Goal: Task Accomplishment & Management: Manage account settings

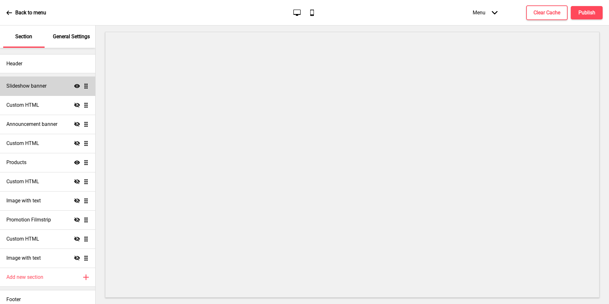
click at [81, 88] on ul "Slideshow banner Show Drag Custom HTML Hide Drag Announcement banner Hide Drag …" at bounding box center [47, 171] width 95 height 191
click at [60, 88] on div "Slideshow banner Show Drag" at bounding box center [47, 85] width 95 height 19
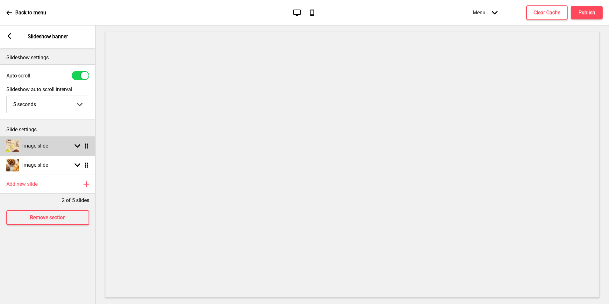
click at [74, 145] on div "Arrow down Drag" at bounding box center [80, 146] width 18 height 6
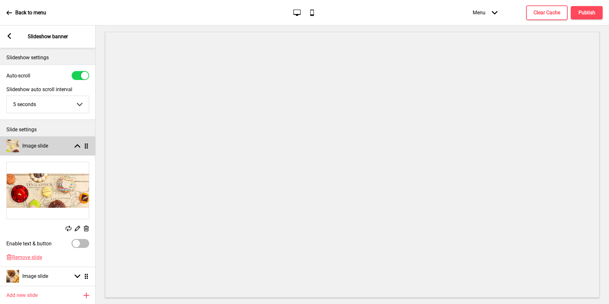
click at [74, 145] on div "Arrow up Drag" at bounding box center [80, 146] width 18 height 6
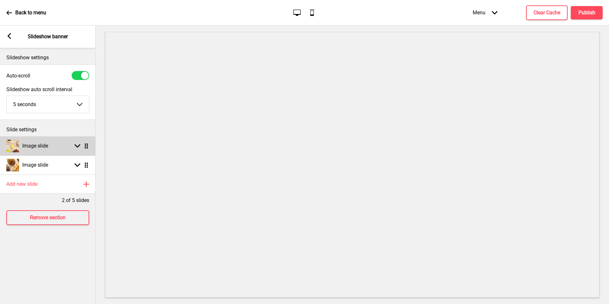
click at [74, 145] on div "Arrow down Drag" at bounding box center [80, 146] width 18 height 6
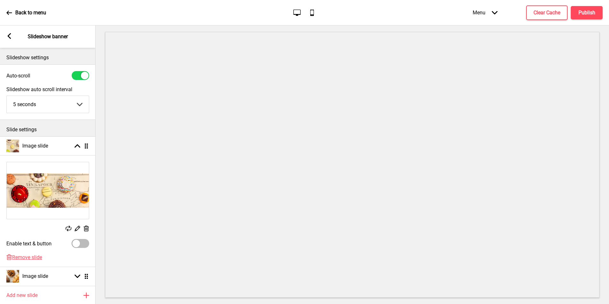
click at [86, 229] on rect at bounding box center [86, 228] width 7 height 7
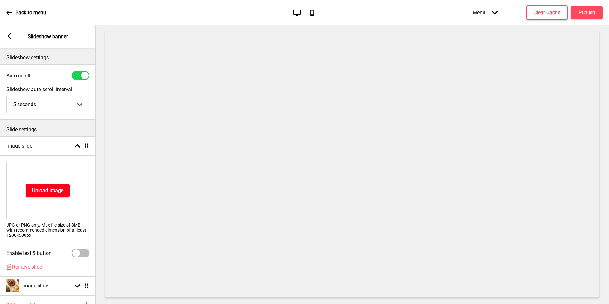
click at [36, 191] on h4 "Upload Image" at bounding box center [47, 190] width 31 height 7
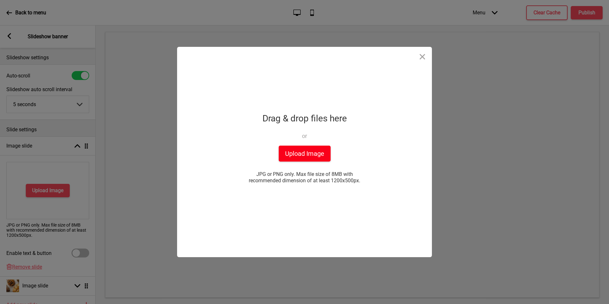
click at [308, 153] on button "Upload Image" at bounding box center [305, 153] width 52 height 16
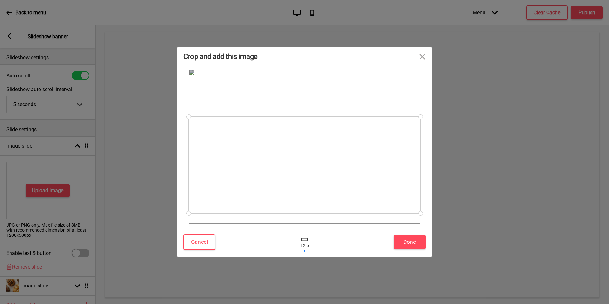
drag, startPoint x: 359, startPoint y: 153, endPoint x: 358, endPoint y: 172, distance: 18.5
click at [358, 172] on div at bounding box center [304, 165] width 232 height 96
click at [400, 248] on button "Done" at bounding box center [409, 242] width 32 height 14
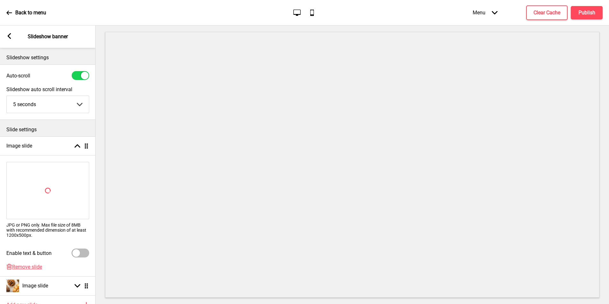
scroll to position [59, 0]
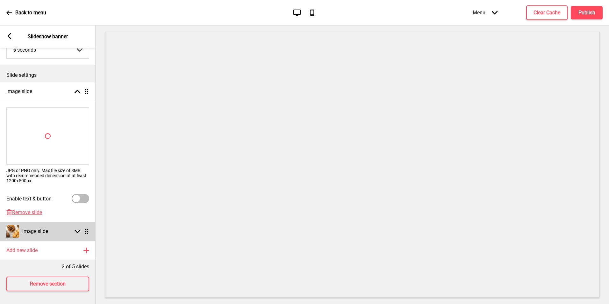
click at [81, 228] on div "Arrow down Drag" at bounding box center [80, 231] width 18 height 6
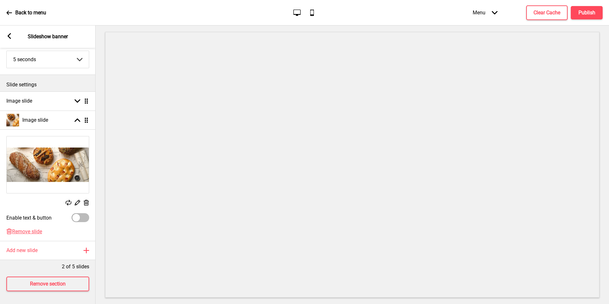
click at [85, 199] on rect at bounding box center [86, 202] width 7 height 7
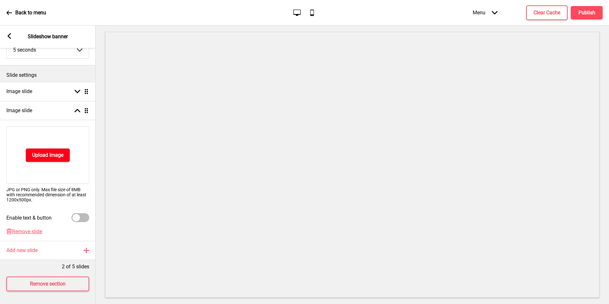
click at [56, 152] on h4 "Upload Image" at bounding box center [47, 155] width 31 height 7
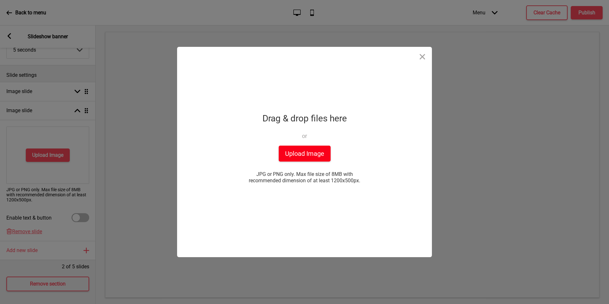
click at [313, 151] on button "Upload Image" at bounding box center [305, 153] width 52 height 16
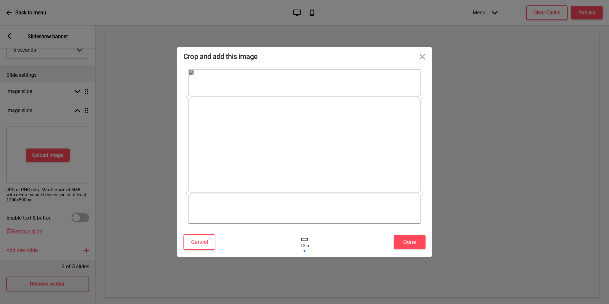
click at [323, 159] on div at bounding box center [304, 144] width 232 height 96
click at [364, 144] on div at bounding box center [304, 143] width 232 height 96
click at [409, 242] on button "Done" at bounding box center [409, 242] width 32 height 14
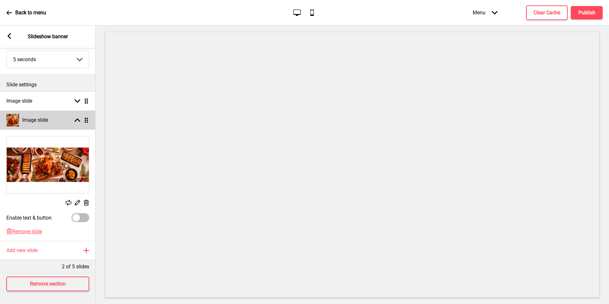
click at [36, 114] on div "Image slide" at bounding box center [27, 120] width 42 height 13
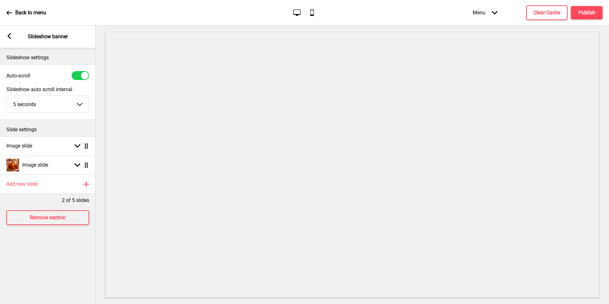
scroll to position [0, 0]
click at [75, 147] on rect at bounding box center [77, 146] width 6 height 6
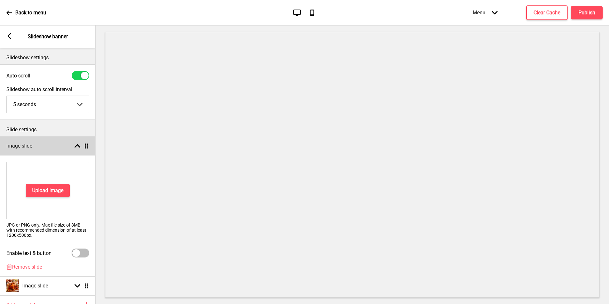
click at [75, 147] on icon at bounding box center [77, 146] width 6 height 4
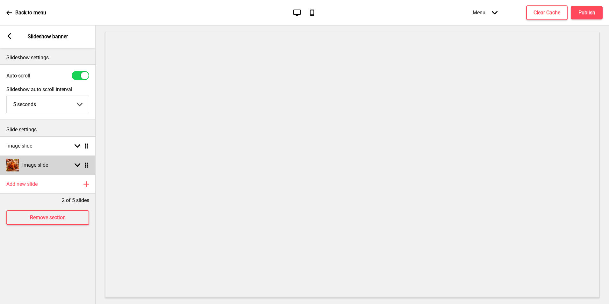
click at [79, 163] on rect at bounding box center [77, 165] width 6 height 6
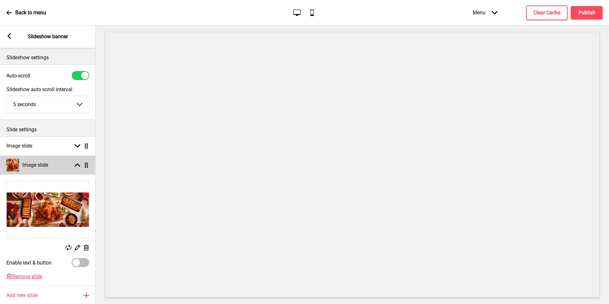
click at [79, 163] on rect at bounding box center [77, 165] width 6 height 6
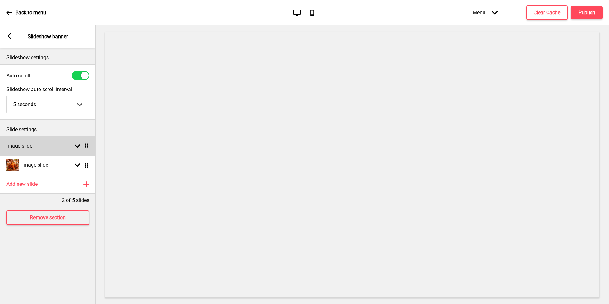
click at [78, 150] on div "Image slide Arrow down Drag" at bounding box center [47, 145] width 95 height 19
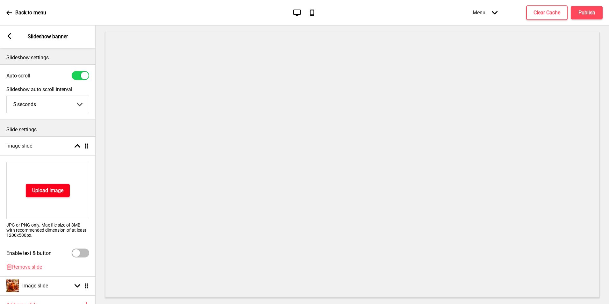
click at [49, 189] on h4 "Upload Image" at bounding box center [47, 190] width 31 height 7
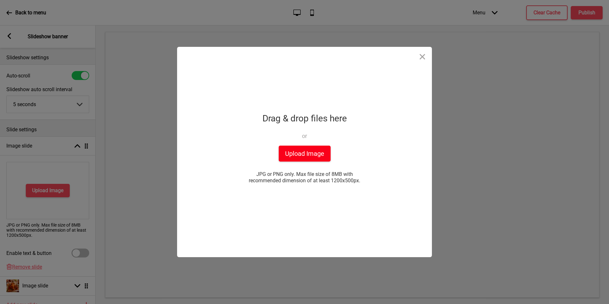
click at [290, 149] on button "Upload Image" at bounding box center [305, 153] width 52 height 16
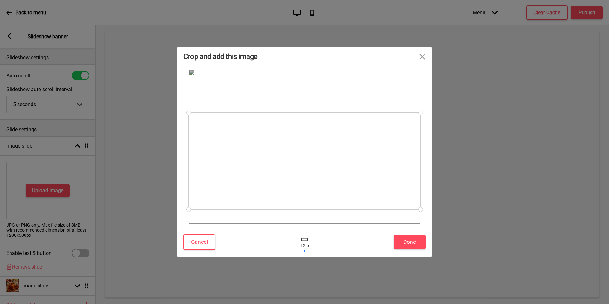
drag, startPoint x: 317, startPoint y: 170, endPoint x: 320, endPoint y: 184, distance: 15.1
click at [320, 184] on div at bounding box center [304, 161] width 232 height 96
click at [417, 242] on button "Done" at bounding box center [409, 242] width 32 height 14
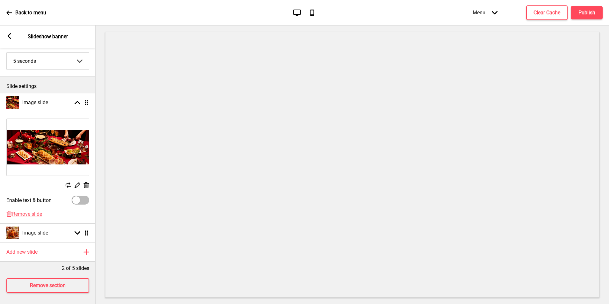
scroll to position [50, 0]
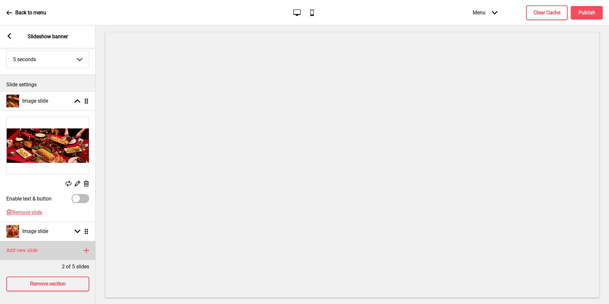
click at [87, 249] on div "Add new slide Plus" at bounding box center [47, 250] width 95 height 19
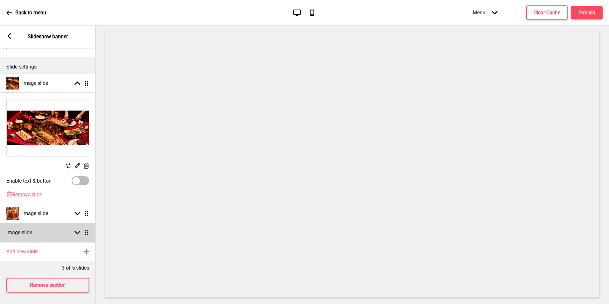
scroll to position [69, 0]
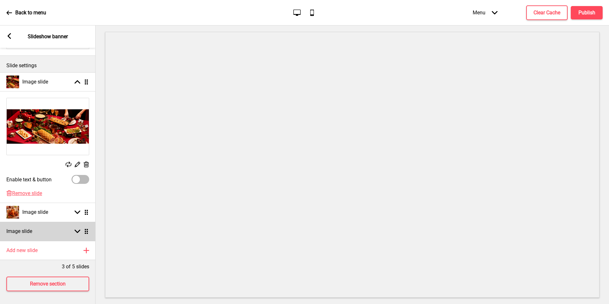
click at [69, 226] on div "Image slide Arrow down Drag" at bounding box center [47, 231] width 95 height 19
select select "right"
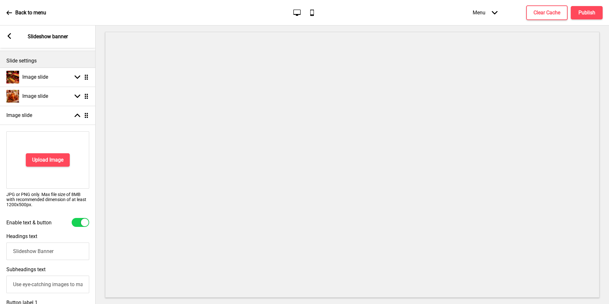
click at [77, 222] on div at bounding box center [81, 222] width 18 height 9
checkbox input "false"
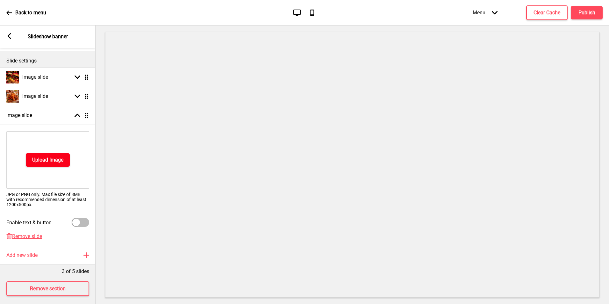
click at [49, 161] on h4 "Upload Image" at bounding box center [47, 159] width 31 height 7
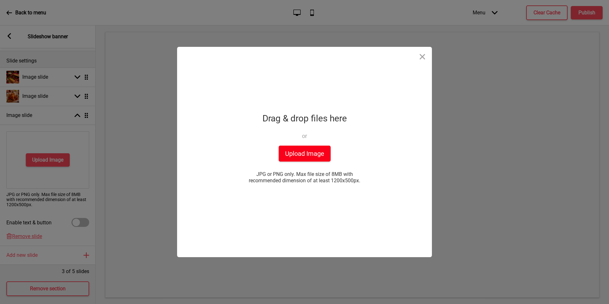
click at [310, 160] on button "Upload Image" at bounding box center [305, 153] width 52 height 16
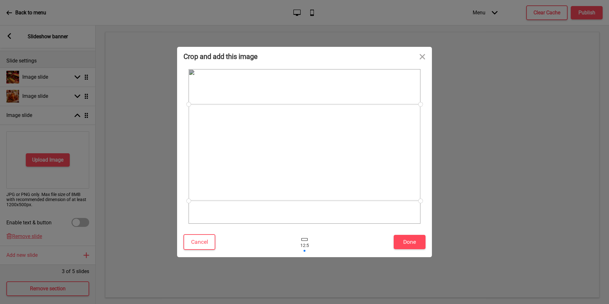
drag, startPoint x: 315, startPoint y: 154, endPoint x: 316, endPoint y: 160, distance: 6.1
click at [316, 160] on div at bounding box center [304, 152] width 232 height 96
click at [412, 238] on button "Done" at bounding box center [409, 242] width 32 height 14
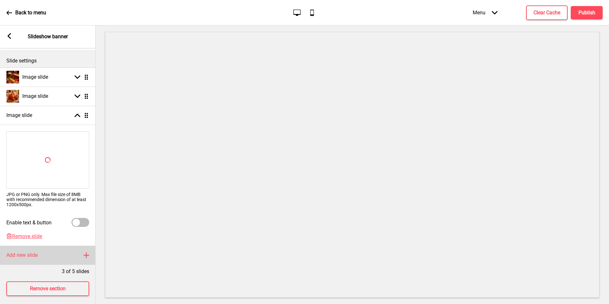
click at [88, 256] on rect at bounding box center [86, 255] width 8 height 8
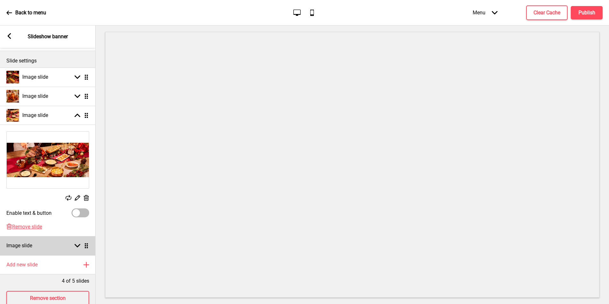
click at [76, 248] on rect at bounding box center [77, 246] width 6 height 6
select select "right"
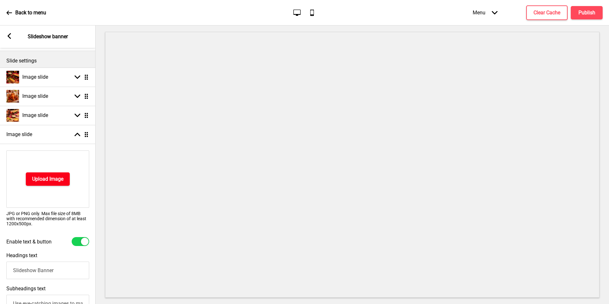
click at [54, 182] on button "Upload Image" at bounding box center [48, 178] width 44 height 13
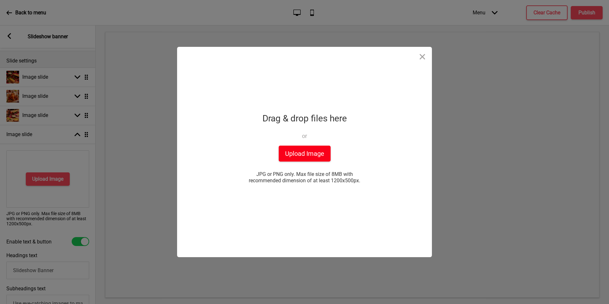
click at [307, 157] on button "Upload Image" at bounding box center [305, 153] width 52 height 16
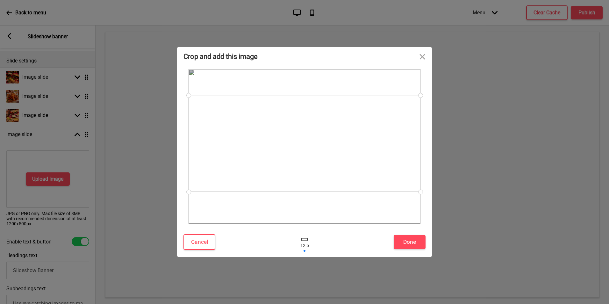
drag, startPoint x: 312, startPoint y: 168, endPoint x: 316, endPoint y: 165, distance: 5.0
click at [316, 165] on div at bounding box center [304, 143] width 232 height 96
click at [413, 241] on button "Done" at bounding box center [409, 242] width 32 height 14
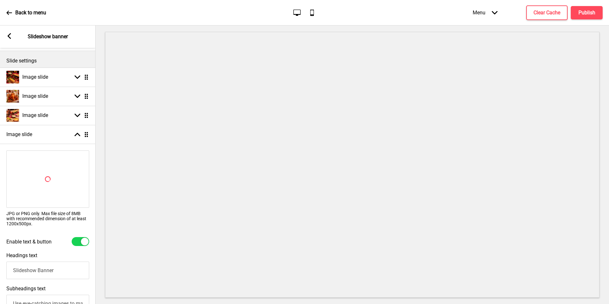
click at [79, 240] on div at bounding box center [81, 241] width 18 height 9
checkbox input "false"
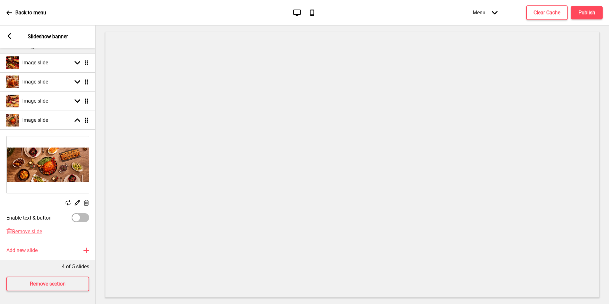
scroll to position [88, 0]
click at [87, 248] on icon at bounding box center [86, 250] width 5 height 5
click at [77, 247] on rect at bounding box center [77, 250] width 6 height 6
select select "right"
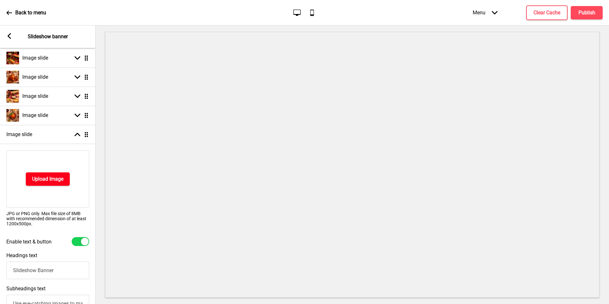
click at [52, 173] on button "Upload Image" at bounding box center [48, 178] width 44 height 13
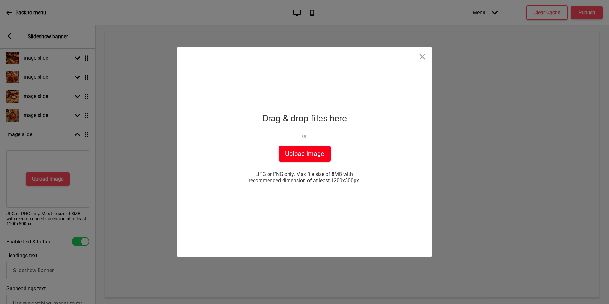
click at [303, 149] on button "Upload Image" at bounding box center [305, 153] width 52 height 16
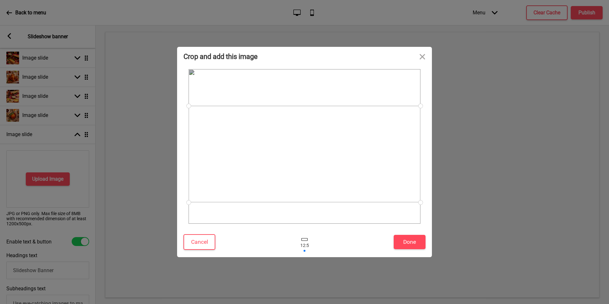
drag, startPoint x: 307, startPoint y: 153, endPoint x: 316, endPoint y: 166, distance: 15.7
click at [316, 166] on div at bounding box center [304, 154] width 232 height 96
drag, startPoint x: 320, startPoint y: 168, endPoint x: 321, endPoint y: 178, distance: 9.6
click at [321, 178] on div at bounding box center [304, 163] width 232 height 96
click at [402, 239] on button "Done" at bounding box center [409, 242] width 32 height 14
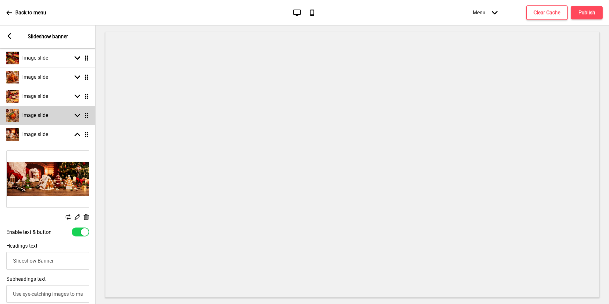
click at [79, 119] on div "Image slide Arrow down Drag" at bounding box center [47, 115] width 95 height 19
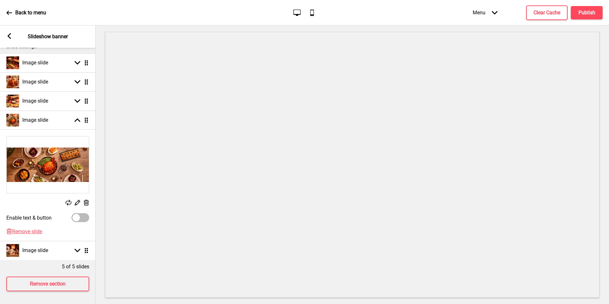
click at [86, 200] on rect at bounding box center [86, 202] width 7 height 7
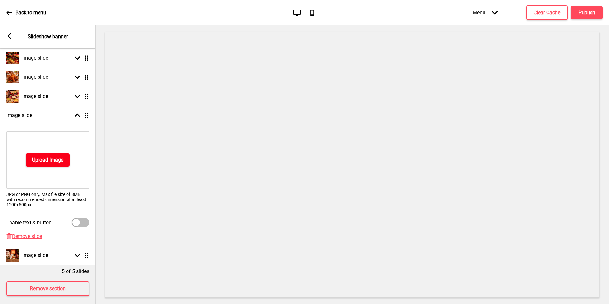
click at [53, 165] on button "Upload Image" at bounding box center [48, 159] width 44 height 13
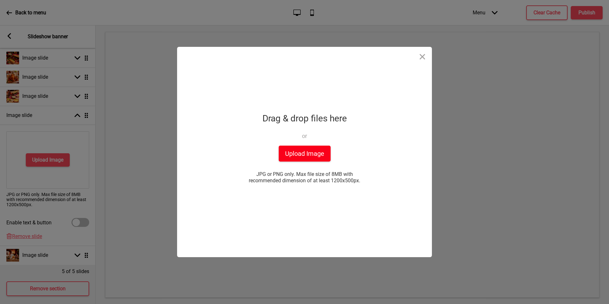
click at [284, 158] on button "Upload Image" at bounding box center [305, 153] width 52 height 16
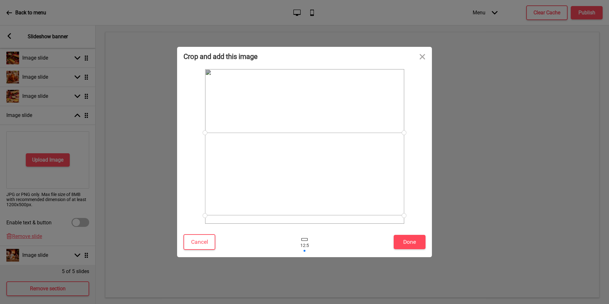
drag, startPoint x: 316, startPoint y: 156, endPoint x: 323, endPoint y: 184, distance: 28.6
click at [323, 184] on div at bounding box center [304, 173] width 199 height 83
click at [408, 241] on button "Done" at bounding box center [409, 242] width 32 height 14
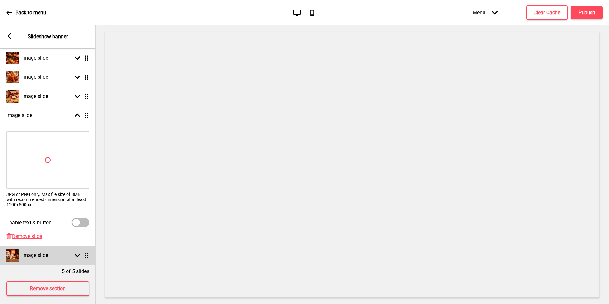
click at [80, 253] on div "Arrow down Drag" at bounding box center [80, 255] width 18 height 6
select select "right"
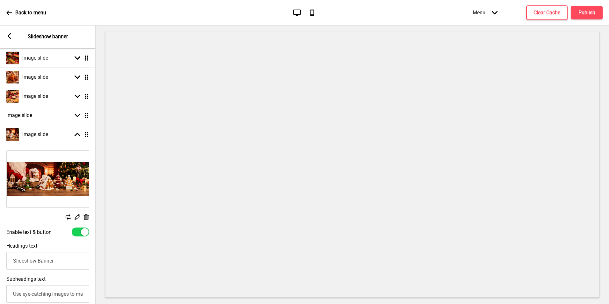
click at [79, 226] on div "Enable text & button" at bounding box center [47, 231] width 95 height 15
drag, startPoint x: 81, startPoint y: 231, endPoint x: 86, endPoint y: 229, distance: 5.3
click at [81, 231] on div at bounding box center [85, 232] width 8 height 8
checkbox input "false"
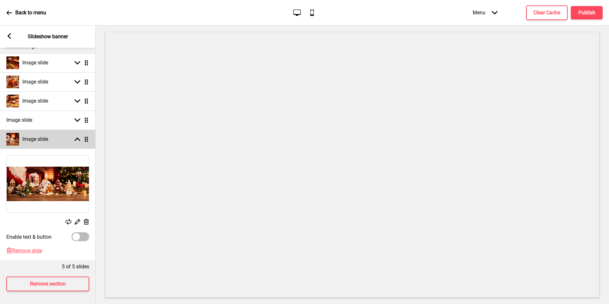
click at [77, 136] on rect at bounding box center [77, 139] width 6 height 6
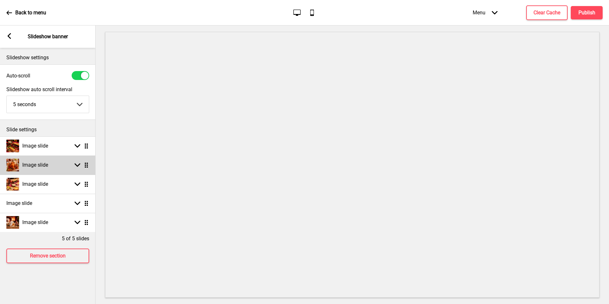
scroll to position [0, 0]
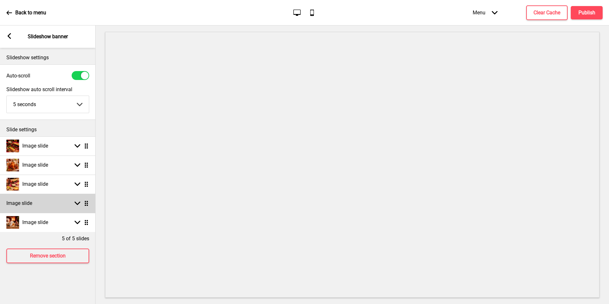
click at [73, 201] on div "Arrow down Drag" at bounding box center [80, 203] width 18 height 6
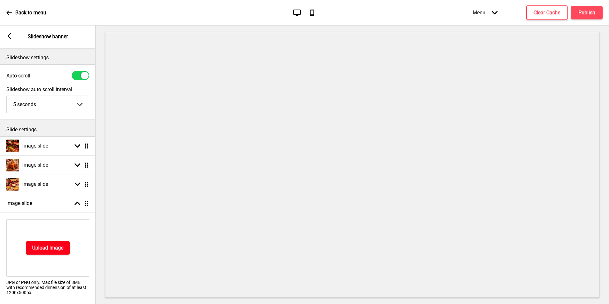
click at [59, 247] on h4 "Upload Image" at bounding box center [47, 247] width 31 height 7
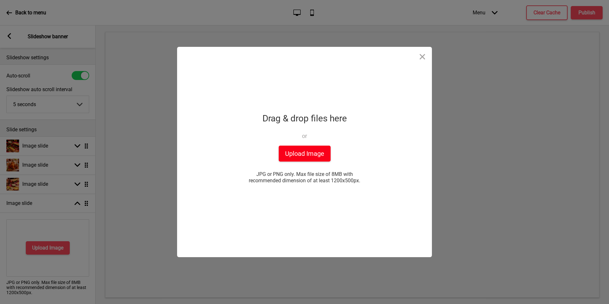
click at [307, 153] on button "Upload Image" at bounding box center [305, 153] width 52 height 16
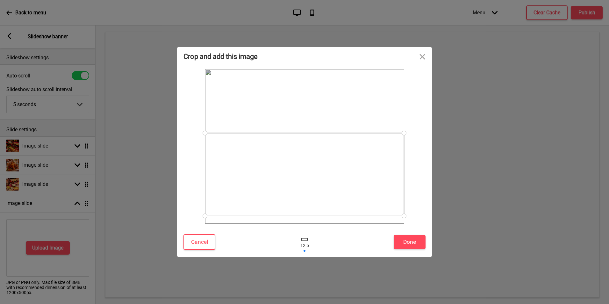
drag, startPoint x: 298, startPoint y: 165, endPoint x: 304, endPoint y: 193, distance: 28.6
click at [304, 193] on div at bounding box center [304, 174] width 199 height 83
click at [417, 240] on button "Done" at bounding box center [409, 242] width 32 height 14
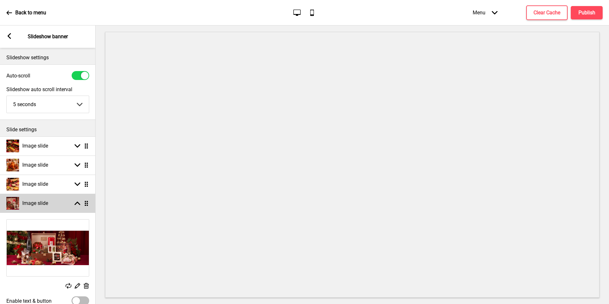
click at [77, 205] on rect at bounding box center [77, 203] width 6 height 6
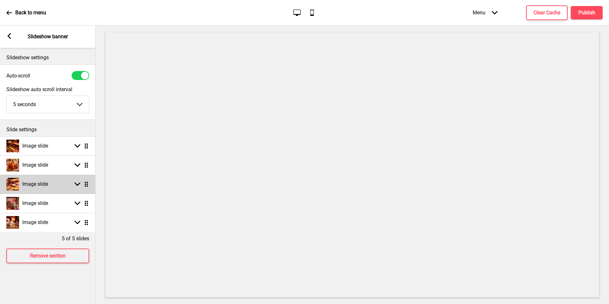
click at [75, 184] on icon at bounding box center [77, 184] width 6 height 4
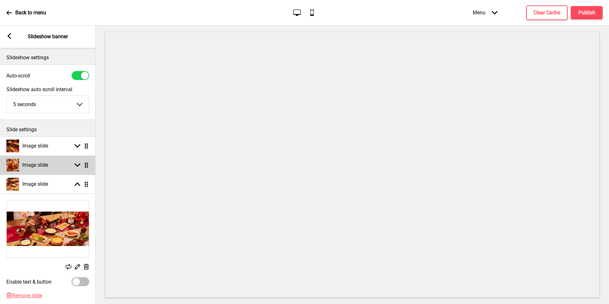
click at [78, 167] on rect at bounding box center [77, 165] width 6 height 6
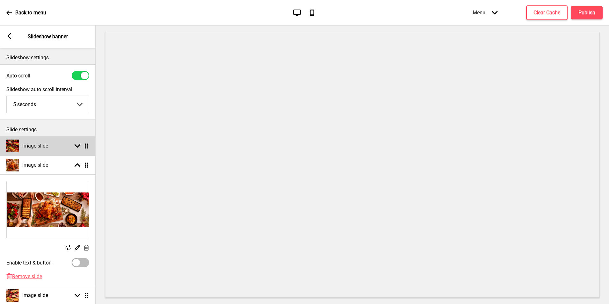
click at [61, 151] on div "Image slide Arrow down Drag" at bounding box center [47, 145] width 95 height 19
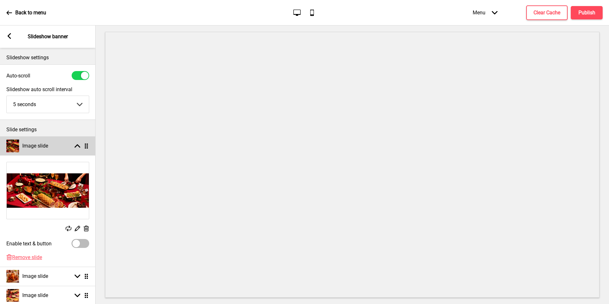
click at [61, 151] on div "Image slide Arrow up Drag" at bounding box center [47, 145] width 95 height 19
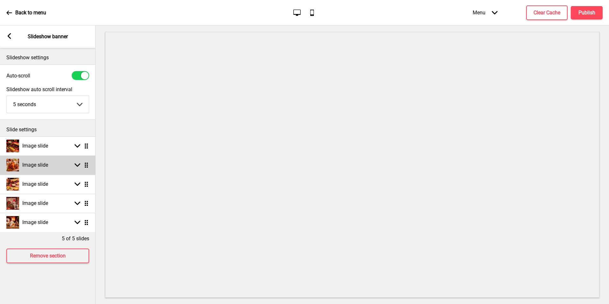
click at [54, 164] on div "Image slide Arrow down Drag" at bounding box center [47, 164] width 95 height 19
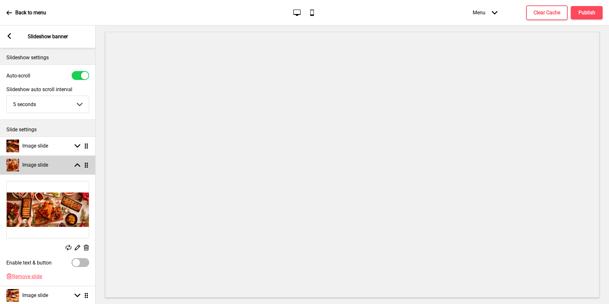
click at [54, 164] on div "Image slide Arrow up Drag" at bounding box center [47, 164] width 95 height 19
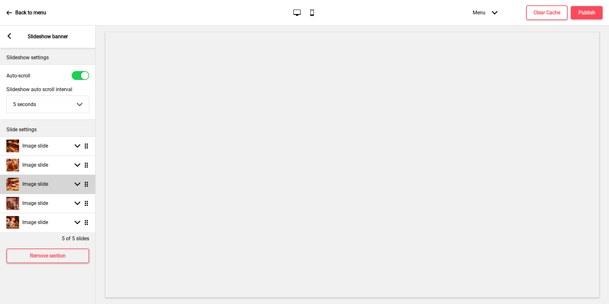
click at [80, 185] on rect at bounding box center [77, 184] width 6 height 6
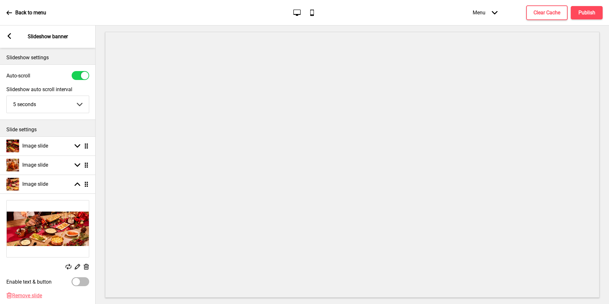
click at [86, 266] on icon at bounding box center [86, 267] width 5 height 6
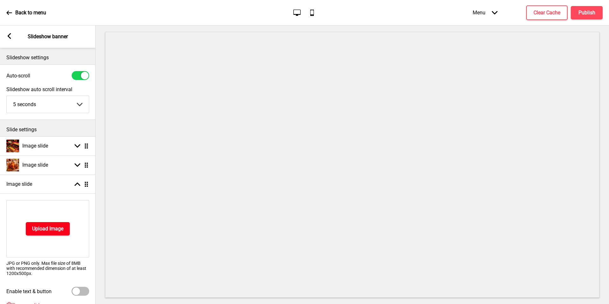
click at [41, 231] on h4 "Upload Image" at bounding box center [47, 228] width 31 height 7
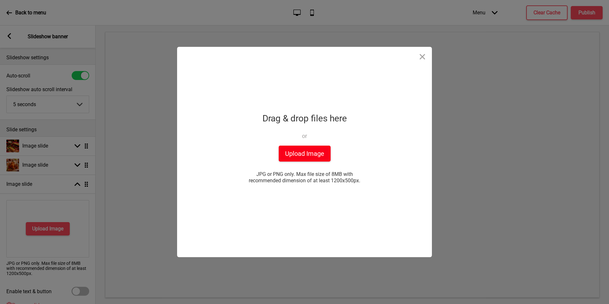
click at [321, 150] on button "Upload Image" at bounding box center [305, 153] width 52 height 16
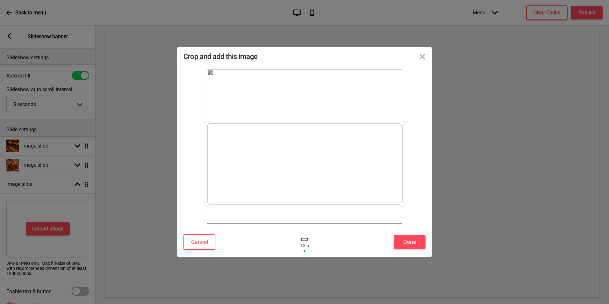
drag, startPoint x: 335, startPoint y: 158, endPoint x: 347, endPoint y: 175, distance: 21.0
click at [347, 175] on div at bounding box center [304, 163] width 195 height 81
click at [208, 245] on button "Cancel" at bounding box center [199, 242] width 32 height 16
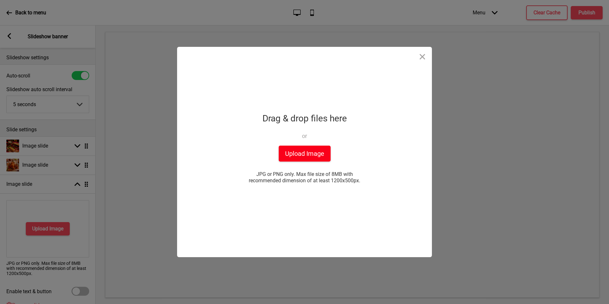
click at [314, 149] on button "Upload Image" at bounding box center [305, 153] width 52 height 16
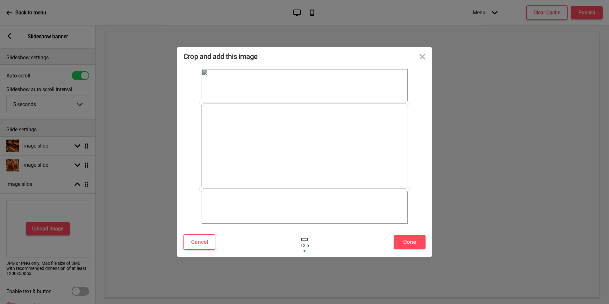
drag, startPoint x: 289, startPoint y: 168, endPoint x: 356, endPoint y: 180, distance: 67.6
click at [298, 168] on div at bounding box center [304, 146] width 206 height 86
click at [347, 165] on div at bounding box center [304, 146] width 206 height 86
click at [211, 238] on button "Cancel" at bounding box center [199, 242] width 32 height 16
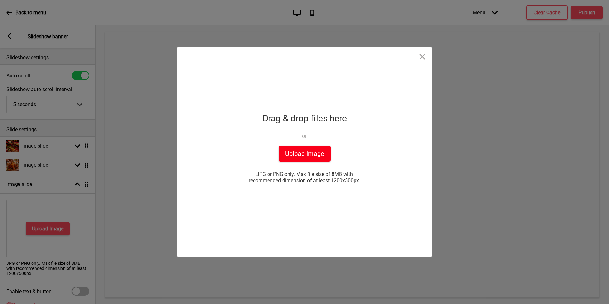
click at [317, 152] on button "Upload Image" at bounding box center [305, 153] width 52 height 16
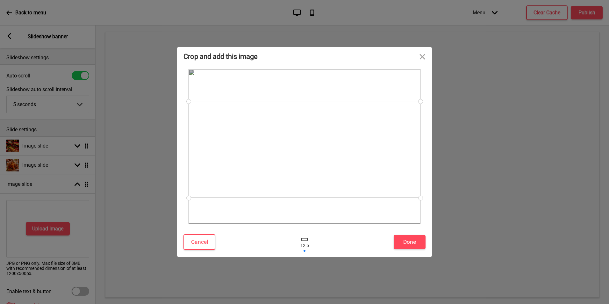
drag, startPoint x: 350, startPoint y: 168, endPoint x: 353, endPoint y: 172, distance: 3.9
click at [353, 172] on div at bounding box center [304, 149] width 232 height 96
click at [414, 242] on button "Done" at bounding box center [409, 242] width 32 height 14
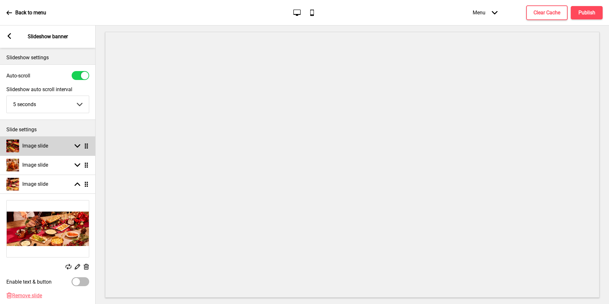
click at [44, 147] on h4 "Image slide" at bounding box center [35, 145] width 26 height 7
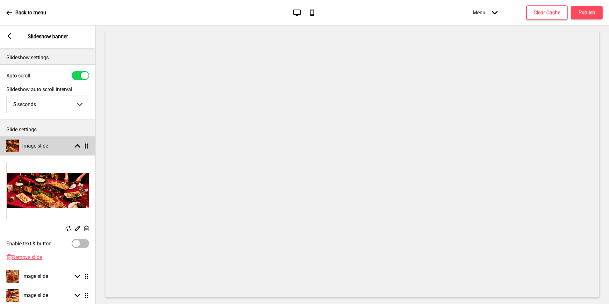
click at [44, 147] on h4 "Image slide" at bounding box center [35, 145] width 26 height 7
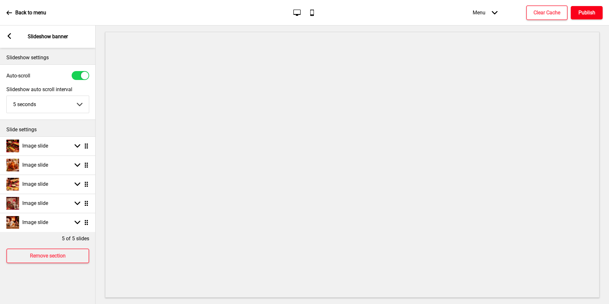
click at [591, 6] on button "Publish" at bounding box center [586, 12] width 32 height 13
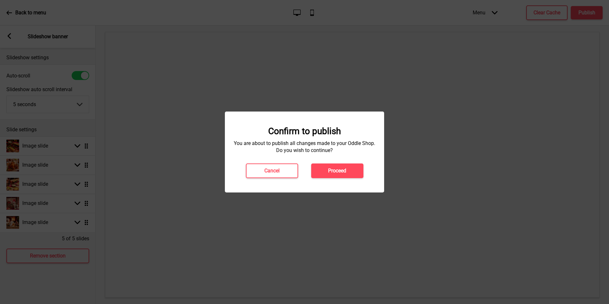
click at [331, 163] on div "Confirm to publish You are about to publish all changes made to your Oddle Shop…" at bounding box center [304, 152] width 146 height 52
click at [330, 167] on h4 "Proceed" at bounding box center [337, 170] width 18 height 7
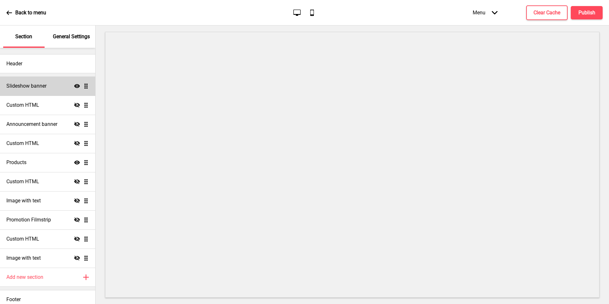
click at [46, 89] on h4 "Slideshow banner" at bounding box center [26, 85] width 40 height 7
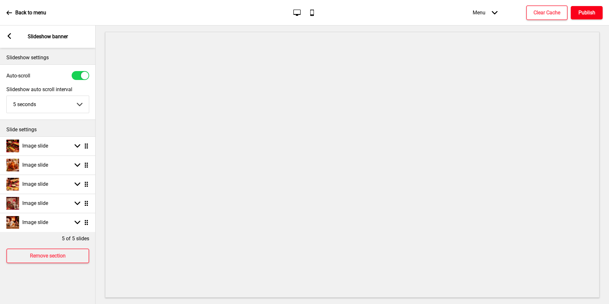
click at [581, 11] on h4 "Publish" at bounding box center [586, 12] width 17 height 7
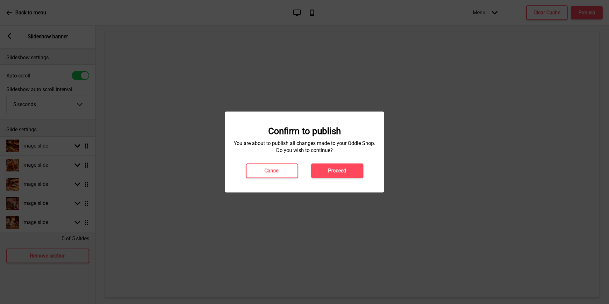
click at [342, 171] on h4 "Proceed" at bounding box center [337, 170] width 18 height 7
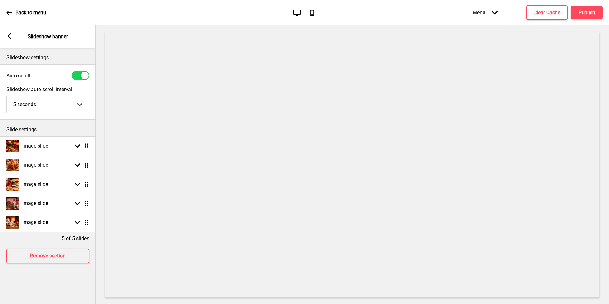
click at [76, 104] on select "5 seconds 6 seconds 7 seconds 8 seconds 9 seconds 10 seconds" at bounding box center [48, 104] width 82 height 17
select select "7000"
click at [7, 96] on select "5 seconds 6 seconds 7 seconds 8 seconds 9 seconds 10 seconds" at bounding box center [48, 104] width 82 height 17
click at [585, 18] on button "Publish" at bounding box center [586, 12] width 32 height 13
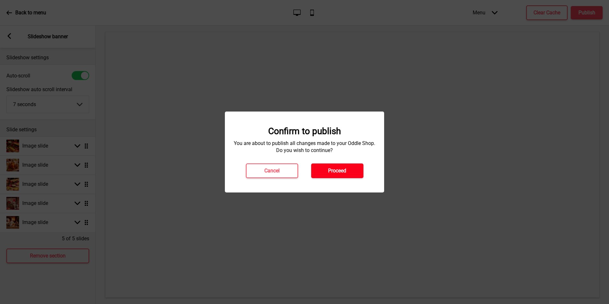
click at [341, 170] on h4 "Proceed" at bounding box center [337, 170] width 18 height 7
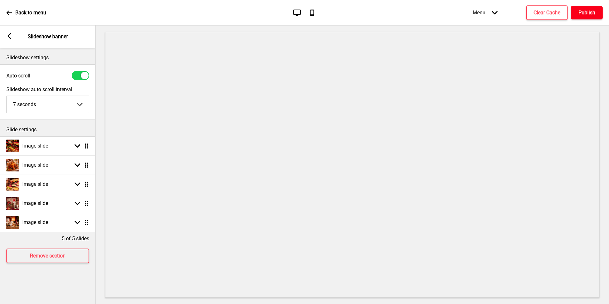
click at [589, 15] on h4 "Publish" at bounding box center [586, 12] width 17 height 7
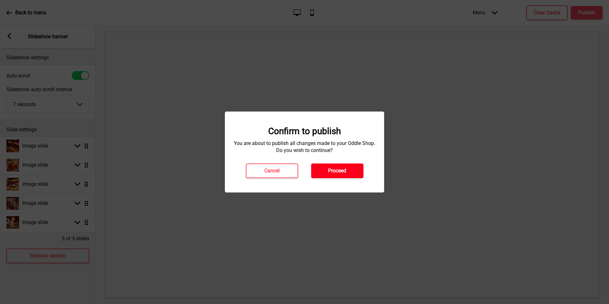
click at [328, 174] on button "Proceed" at bounding box center [337, 170] width 52 height 15
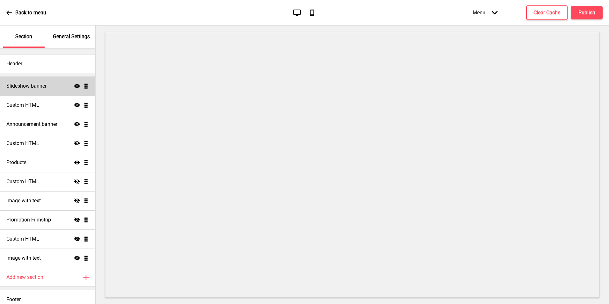
click at [45, 91] on div "Slideshow banner Show Drag" at bounding box center [47, 85] width 95 height 19
select select "7000"
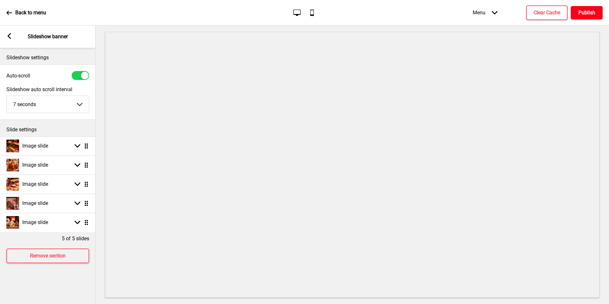
click at [587, 13] on h4 "Publish" at bounding box center [586, 12] width 17 height 7
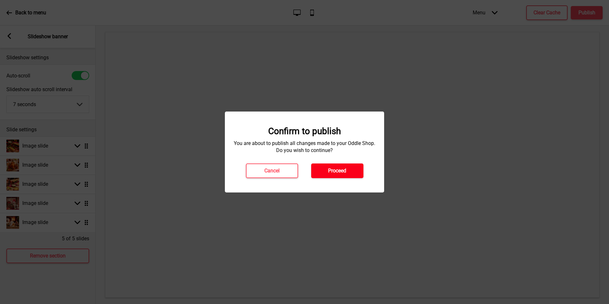
click at [348, 170] on button "Proceed" at bounding box center [337, 170] width 52 height 15
